Goal: Information Seeking & Learning: Learn about a topic

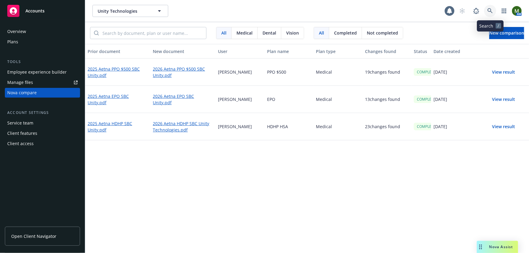
click at [492, 9] on icon at bounding box center [489, 10] width 5 height 5
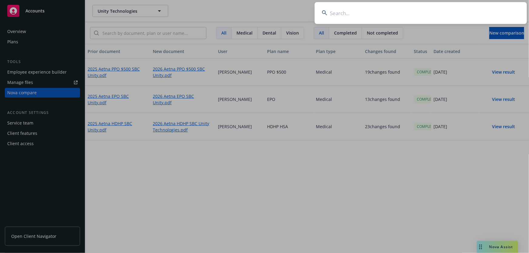
click at [491, 9] on input at bounding box center [421, 13] width 212 height 22
type input "newcomp"
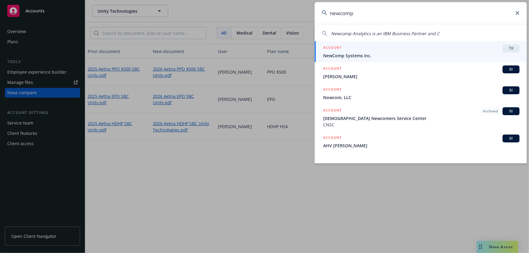
click at [354, 52] on div "ACCOUNT TR" at bounding box center [421, 49] width 196 height 8
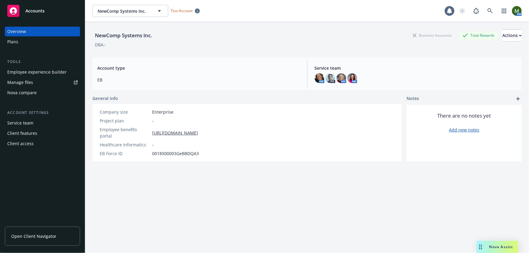
click at [37, 73] on div "Employee experience builder" at bounding box center [36, 72] width 59 height 10
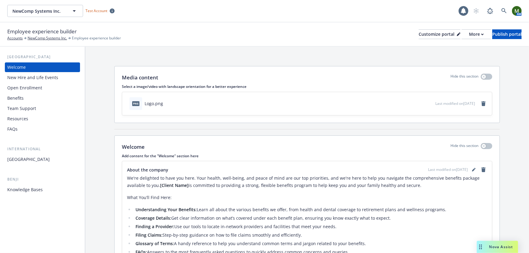
click at [34, 118] on div "Resources" at bounding box center [42, 119] width 70 height 10
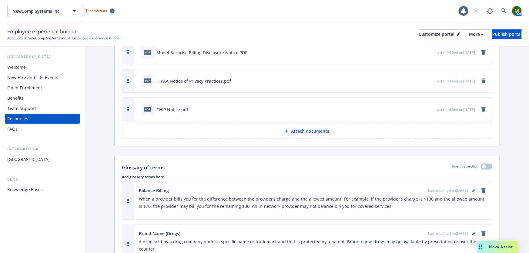
scroll to position [382, 0]
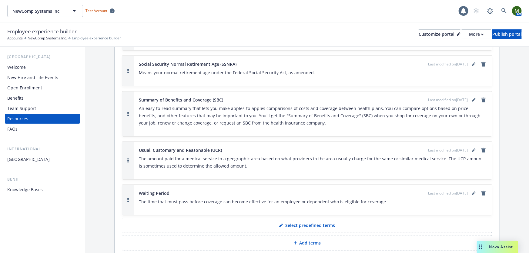
scroll to position [1521, 0]
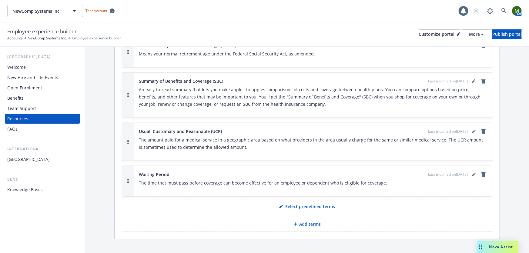
click at [442, 217] on button "Add terms" at bounding box center [307, 224] width 370 height 15
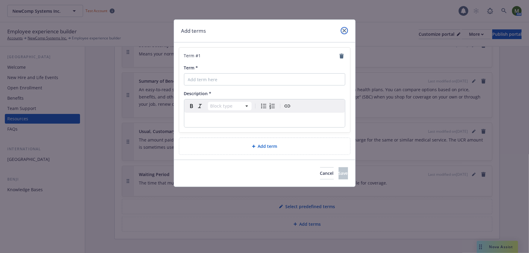
click at [345, 32] on icon "close" at bounding box center [344, 31] width 4 height 4
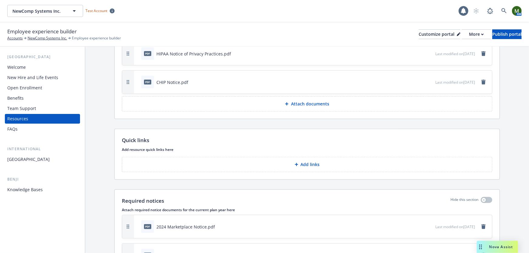
scroll to position [225, 0]
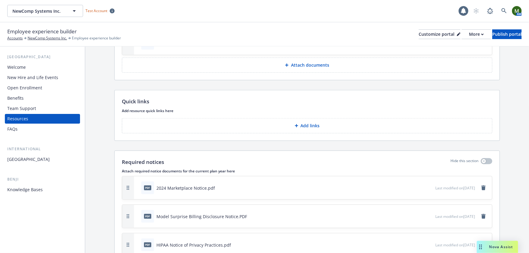
click at [494, 84] on div "Benefits at a glance Hide this section Add benefits at a glance documents here …" at bounding box center [306, 3] width 385 height 165
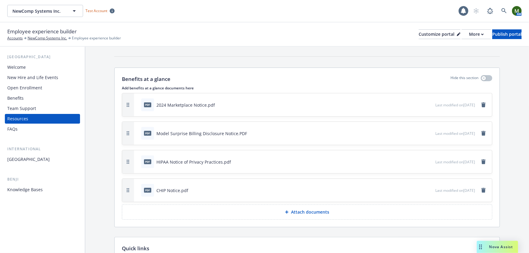
scroll to position [73, 0]
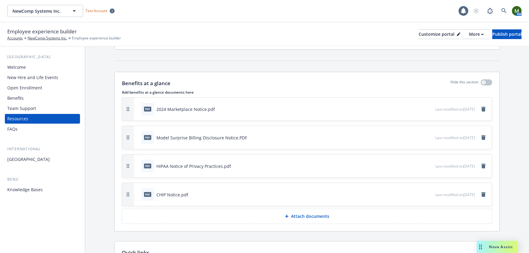
click at [291, 213] on p "Attach documents" at bounding box center [310, 216] width 38 height 6
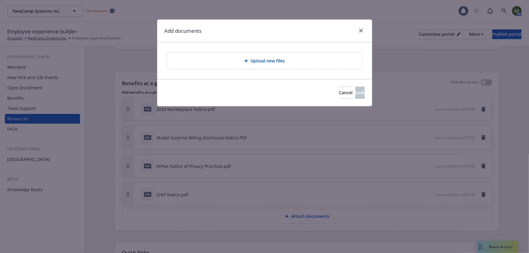
click at [281, 70] on div "Upload new files" at bounding box center [264, 60] width 215 height 37
click at [283, 63] on span "Upload new files" at bounding box center [267, 61] width 34 height 6
click at [359, 31] on icon "close" at bounding box center [361, 31] width 4 height 4
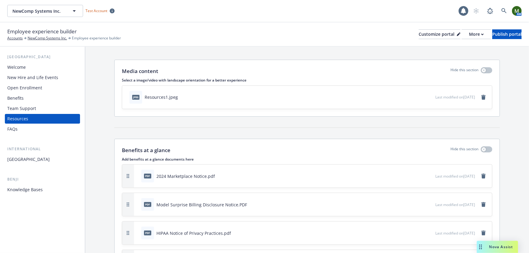
scroll to position [0, 0]
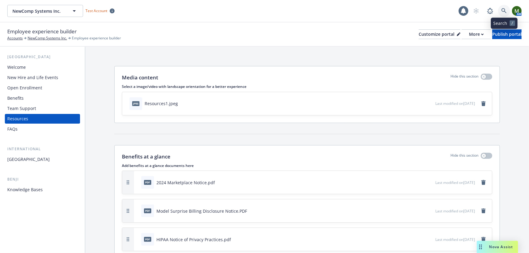
click at [503, 11] on icon at bounding box center [503, 10] width 5 height 5
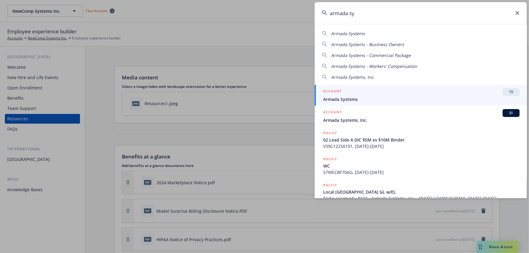
type input "armada sy"
click at [353, 94] on div "ACCOUNT TR" at bounding box center [421, 92] width 196 height 8
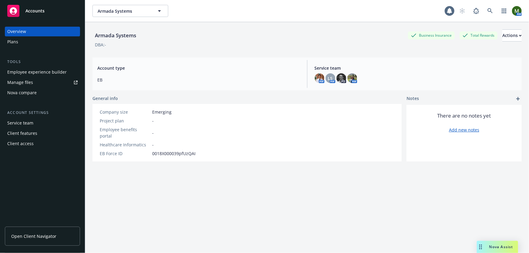
click at [49, 74] on div "Employee experience builder" at bounding box center [36, 72] width 59 height 10
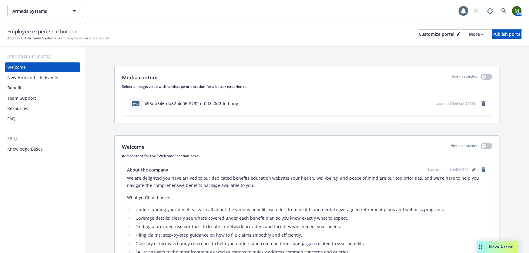
click at [29, 109] on div "Resources" at bounding box center [42, 109] width 70 height 10
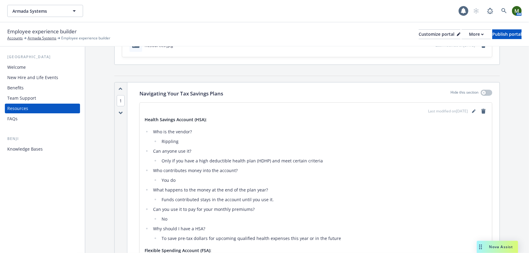
scroll to position [56, 0]
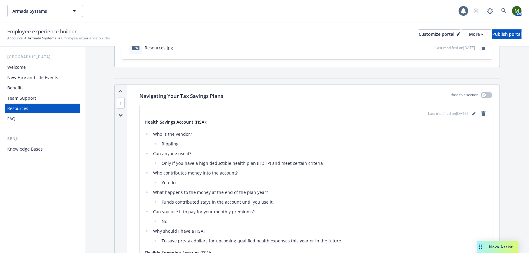
click at [44, 119] on div "FAQs" at bounding box center [42, 119] width 70 height 10
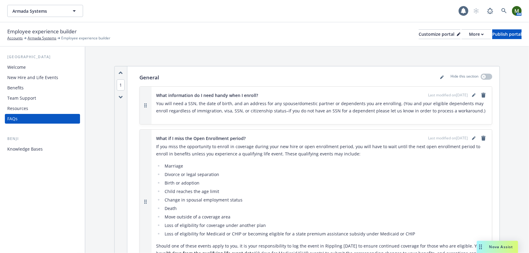
click at [48, 109] on div "Resources" at bounding box center [42, 109] width 70 height 10
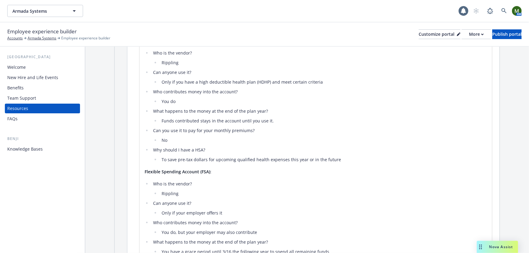
scroll to position [128, 0]
